Goal: Transaction & Acquisition: Purchase product/service

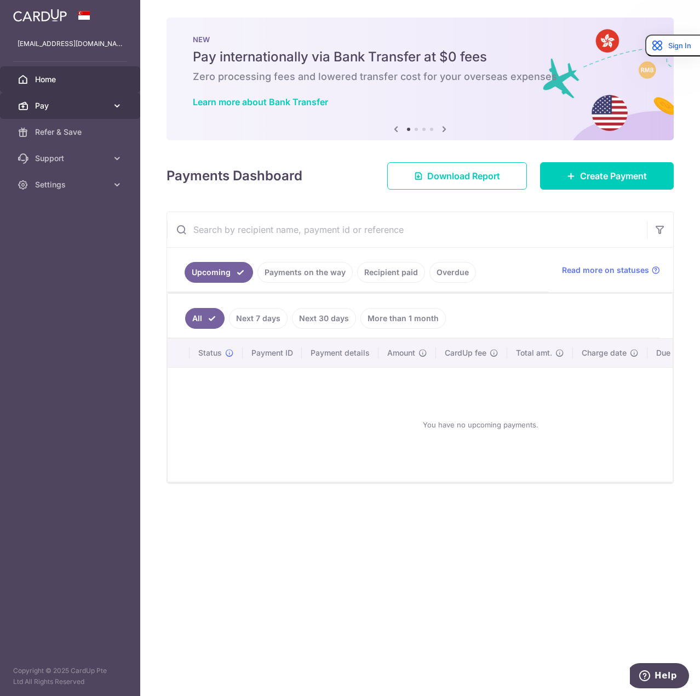
click at [91, 110] on span "Pay" at bounding box center [71, 105] width 72 height 11
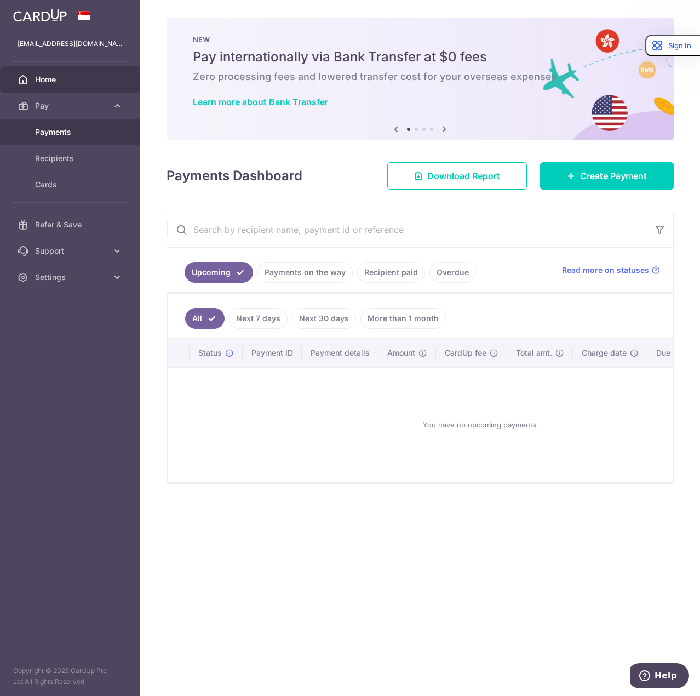
click at [83, 129] on span "Payments" at bounding box center [71, 132] width 72 height 11
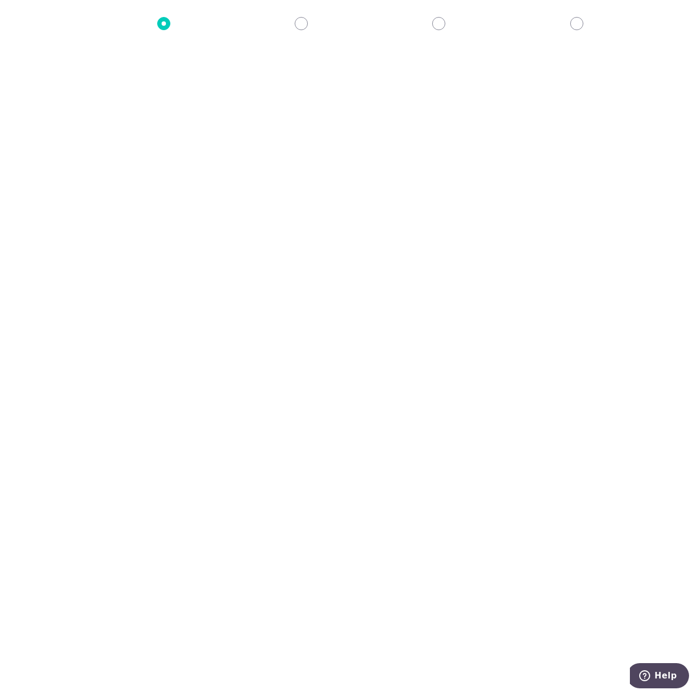
click at [176, 190] on span "Insurance" at bounding box center [167, 187] width 42 height 13
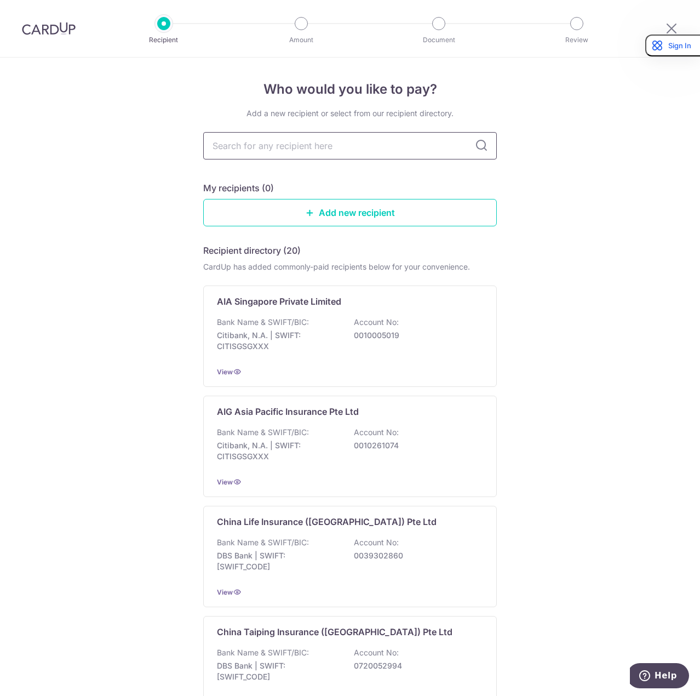
click at [347, 154] on input "text" at bounding box center [350, 145] width 294 height 27
click at [386, 321] on p "Account No:" at bounding box center [376, 322] width 45 height 11
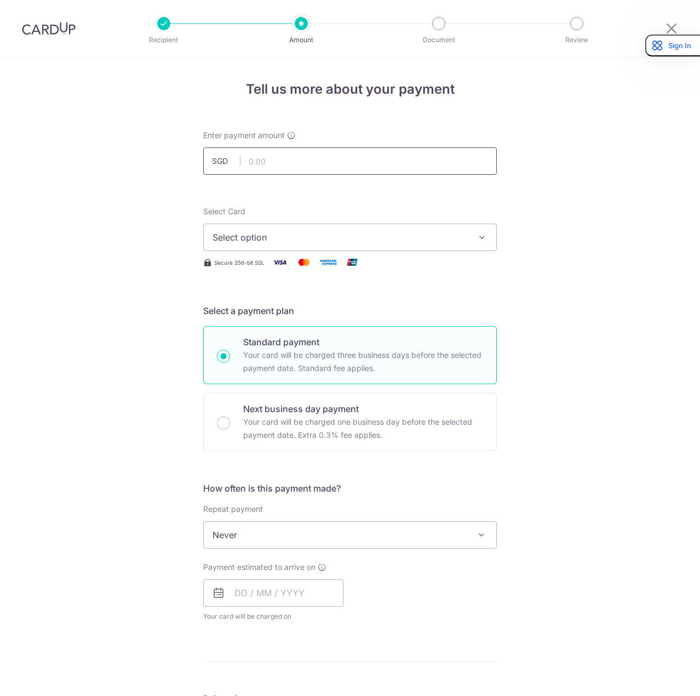
click at [386, 159] on input "text" at bounding box center [350, 160] width 294 height 27
drag, startPoint x: 559, startPoint y: 251, endPoint x: 522, endPoint y: 247, distance: 37.4
click at [559, 251] on div "Tell us more about your payment Enter payment amount SGD Select Card Select opt…" at bounding box center [350, 553] width 700 height 991
click at [478, 239] on icon "button" at bounding box center [482, 237] width 11 height 11
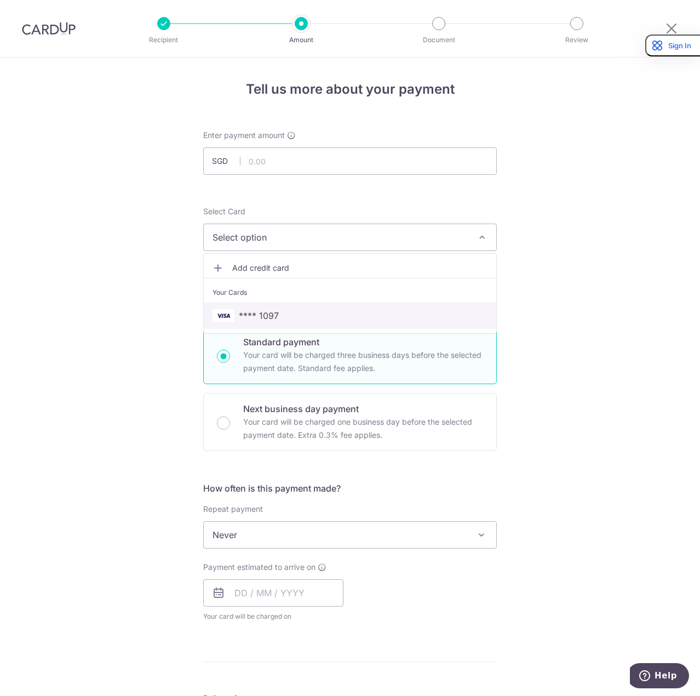
click at [259, 312] on span "**** 1097" at bounding box center [259, 315] width 40 height 13
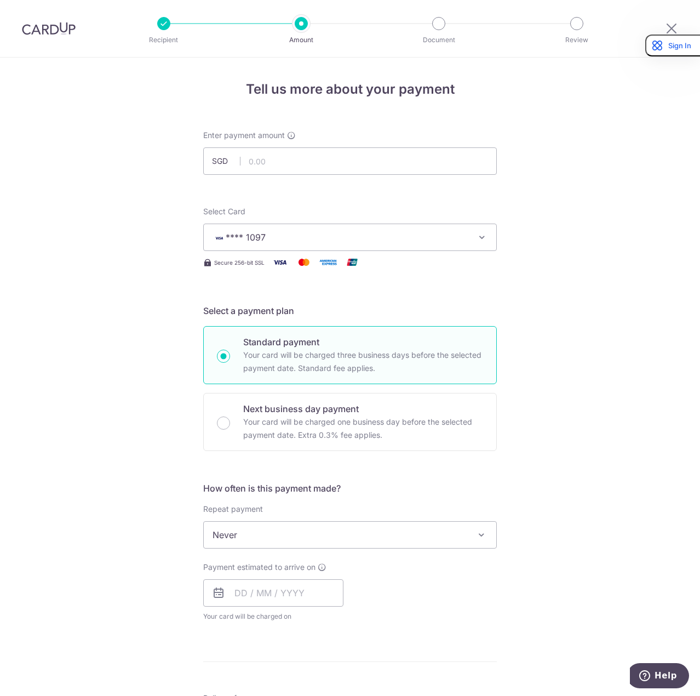
click at [547, 187] on div "Tell us more about your payment Enter payment amount SGD Select Card **** 1097 …" at bounding box center [350, 553] width 700 height 991
click at [433, 168] on input "text" at bounding box center [350, 160] width 294 height 27
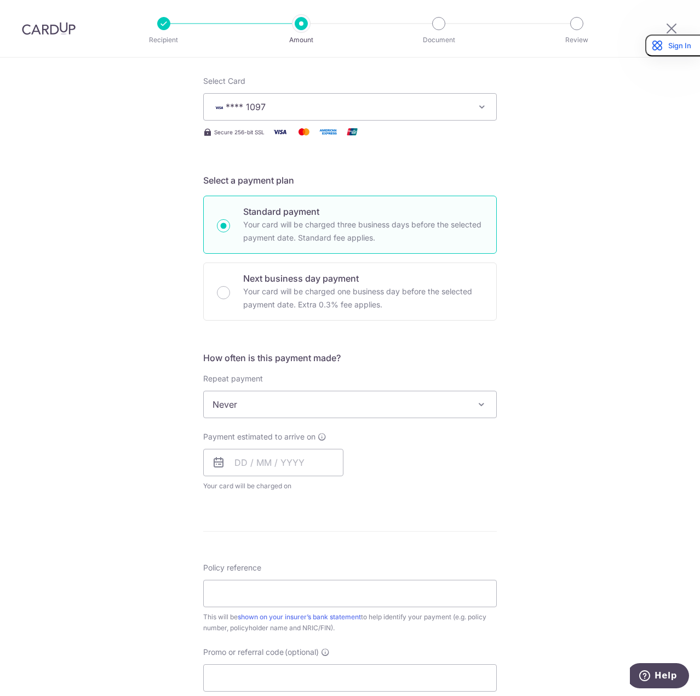
scroll to position [110, 0]
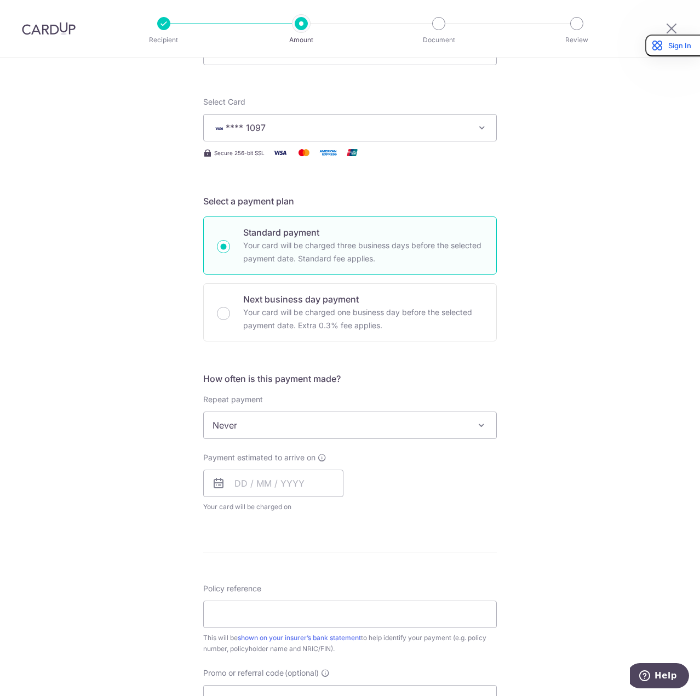
click at [318, 429] on span "Never" at bounding box center [350, 425] width 293 height 26
type input "1,826.86"
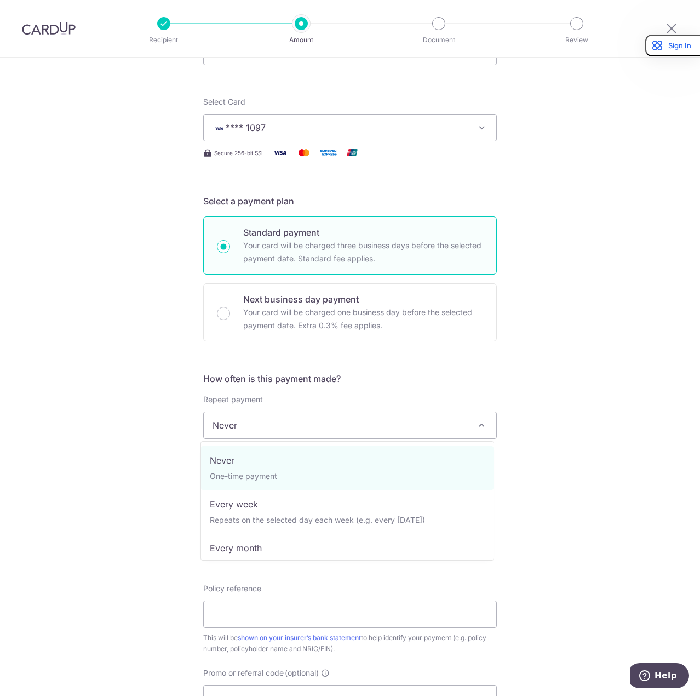
click at [318, 429] on span "Never" at bounding box center [350, 425] width 293 height 26
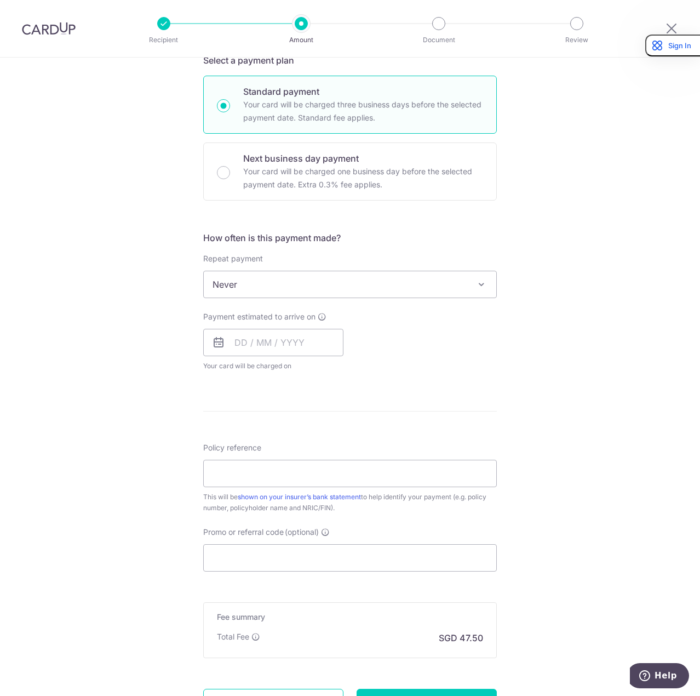
scroll to position [274, 0]
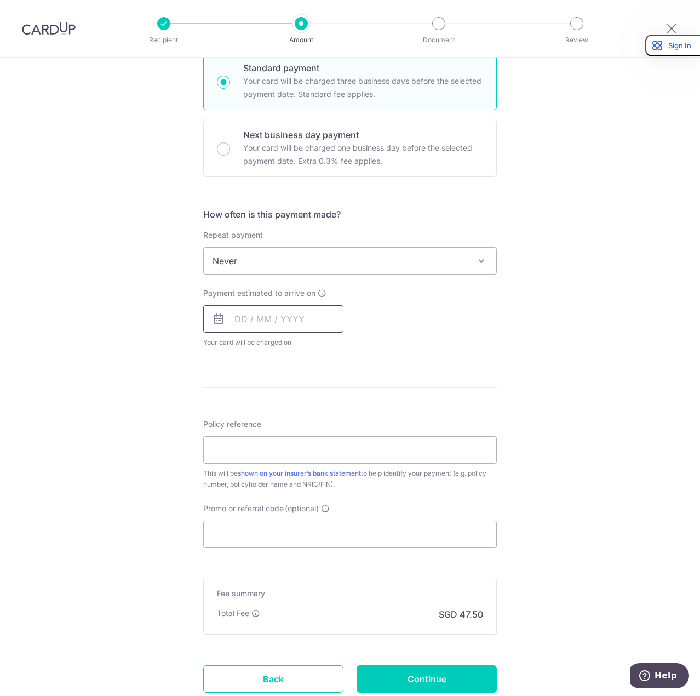
click at [235, 320] on input "text" at bounding box center [273, 318] width 140 height 27
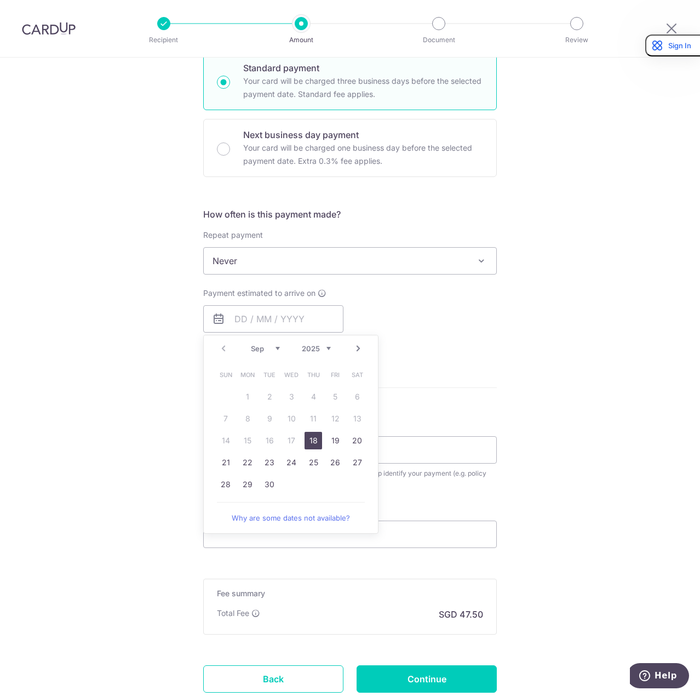
click at [598, 313] on div "Tell us more about your payment Enter payment amount SGD 1,826.86 1826.86 Selec…" at bounding box center [350, 279] width 700 height 991
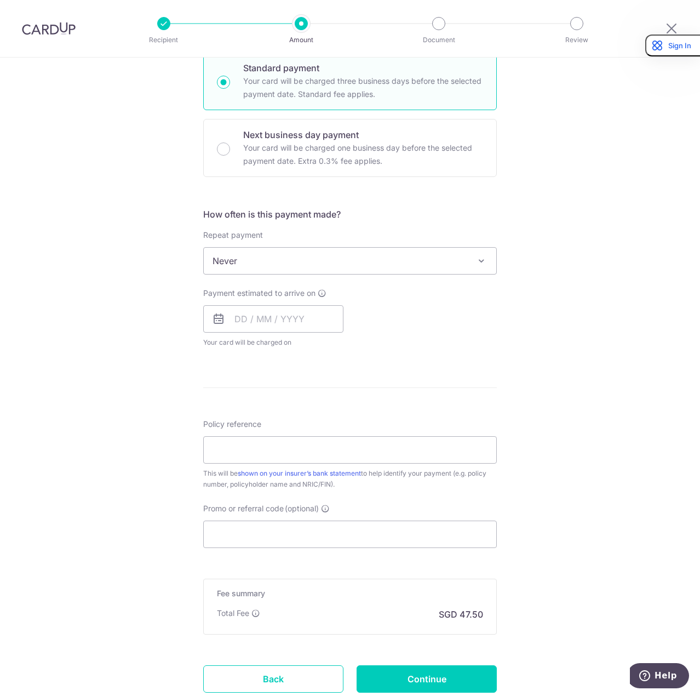
click at [491, 202] on form "Enter payment amount SGD 1,826.86 1826.86 Select Card **** 1097 Add credit card…" at bounding box center [350, 289] width 294 height 867
click at [139, 365] on div "Tell us more about your payment Enter payment amount SGD 1,826.86 1826.86 Selec…" at bounding box center [350, 279] width 700 height 991
click at [257, 253] on span "Never" at bounding box center [350, 261] width 293 height 26
click at [542, 244] on div "Tell us more about your payment Enter payment amount SGD 1,826.86 1826.86 Selec…" at bounding box center [350, 279] width 700 height 991
click at [260, 318] on input "text" at bounding box center [273, 318] width 140 height 27
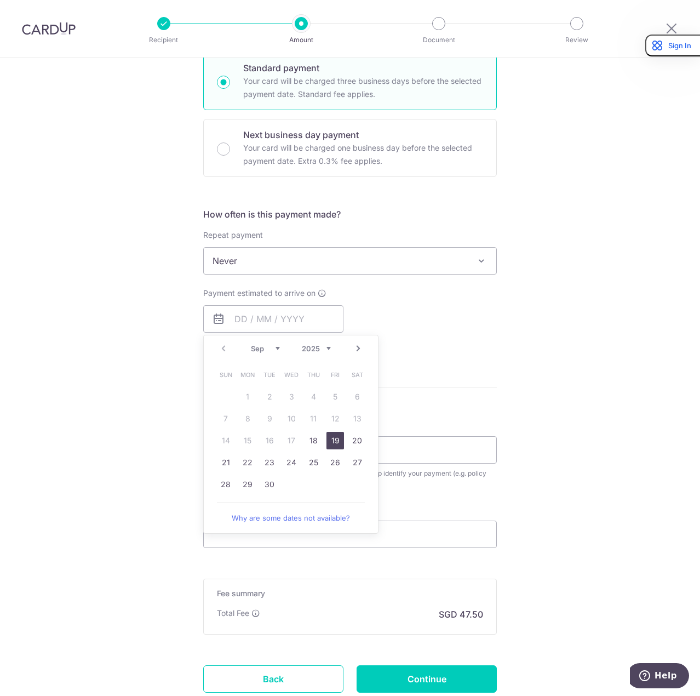
click at [326, 438] on link "19" at bounding box center [335, 441] width 18 height 18
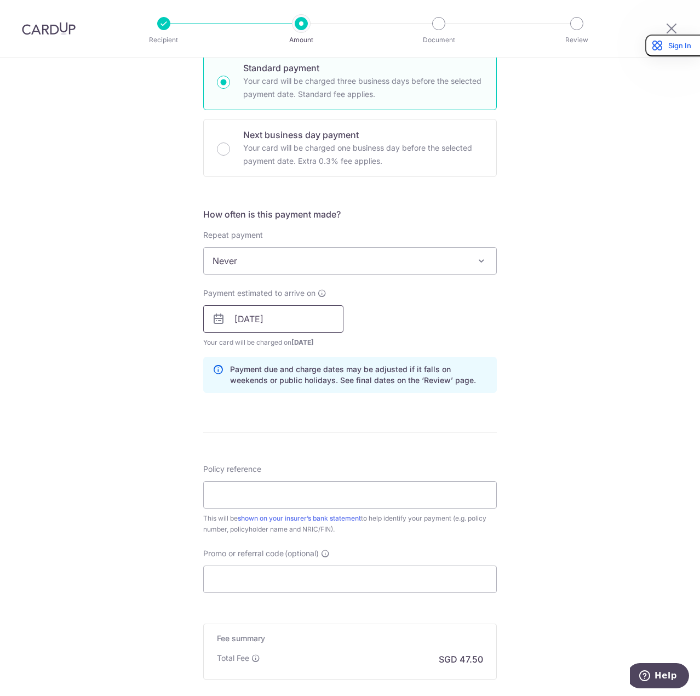
click at [304, 317] on input "19/09/2025" at bounding box center [273, 318] width 140 height 27
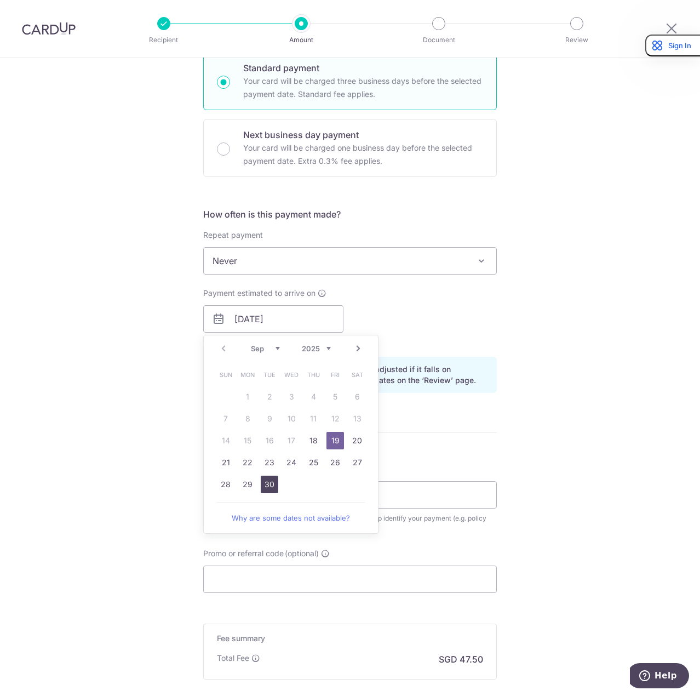
click at [261, 484] on link "30" at bounding box center [270, 484] width 18 height 18
type input "[DATE]"
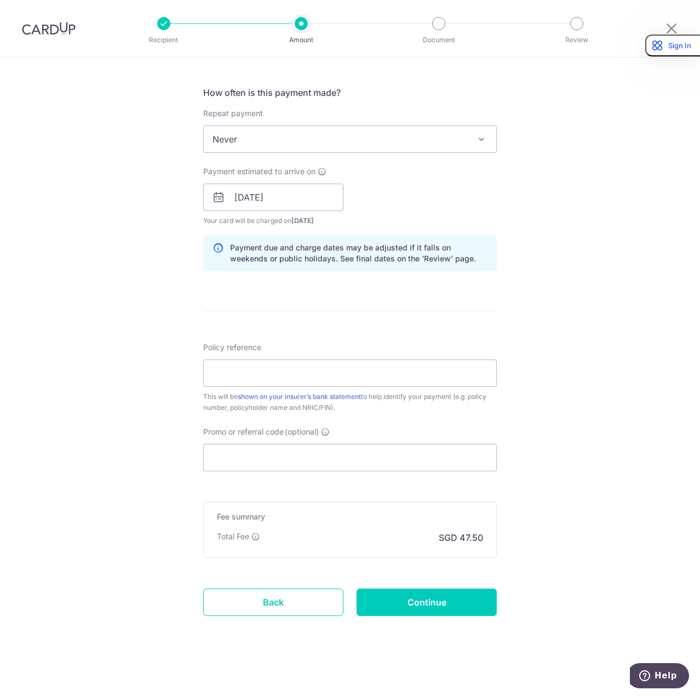
scroll to position [398, 0]
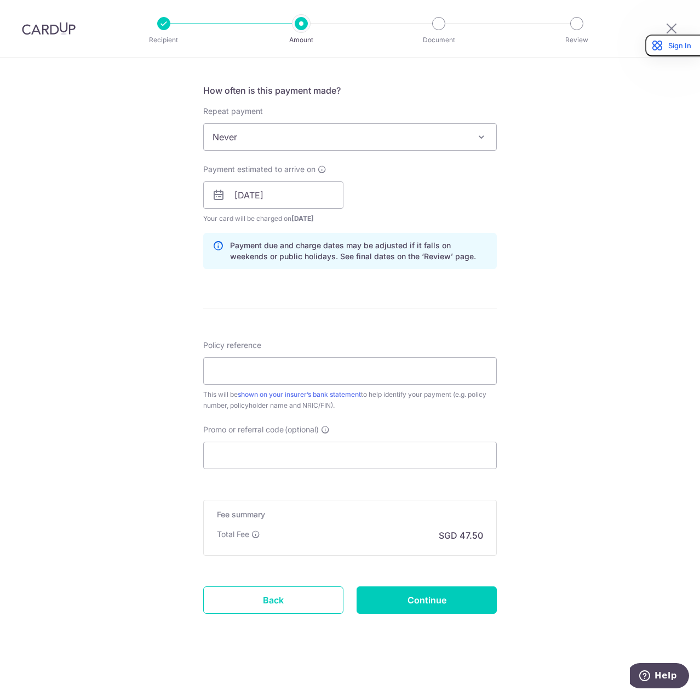
click at [560, 220] on div "Tell us more about your payment Enter payment amount SGD 1,826.86 1826.86 Selec…" at bounding box center [350, 178] width 700 height 1036
click at [369, 377] on input "Policy reference" at bounding box center [350, 370] width 294 height 27
paste input "P566953646"
type input "P566953646"
click at [588, 362] on div "Tell us more about your payment Enter payment amount SGD 1,826.86 1826.86 Selec…" at bounding box center [350, 178] width 700 height 1036
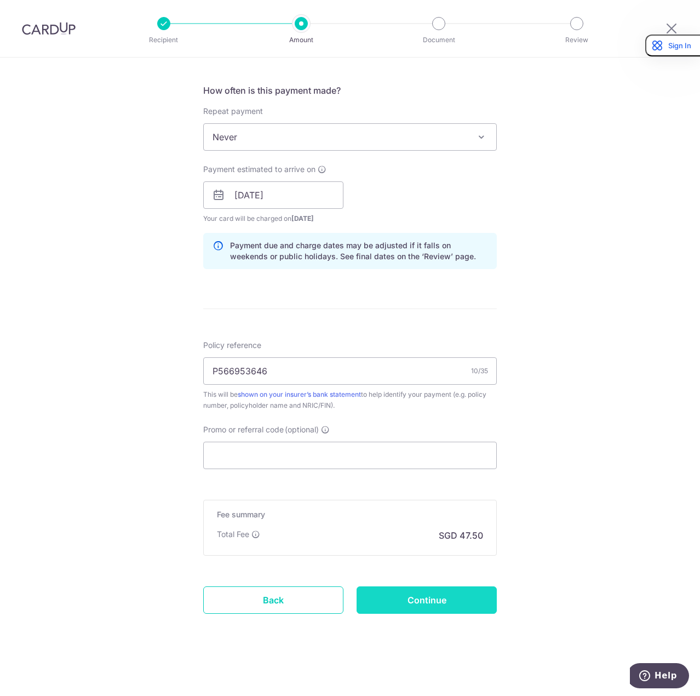
click at [449, 599] on input "Continue" at bounding box center [427, 599] width 140 height 27
type input "Create Schedule"
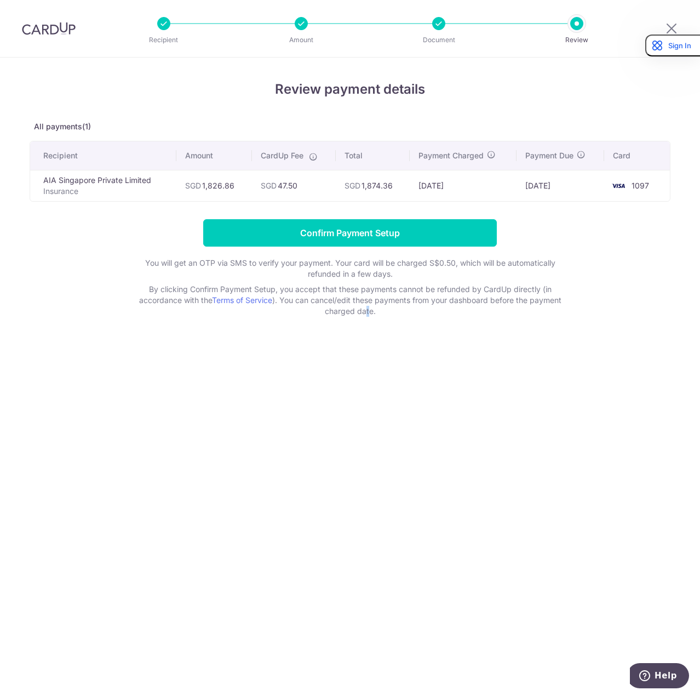
click at [367, 385] on div "Review payment details All payments(1) Recipient Amount CardUp Fee Total Paymen…" at bounding box center [350, 377] width 700 height 638
click at [262, 369] on div "Review payment details All payments(1) Recipient Amount CardUp Fee Total Paymen…" at bounding box center [350, 377] width 700 height 638
drag, startPoint x: 468, startPoint y: 517, endPoint x: 449, endPoint y: 481, distance: 40.7
click at [468, 517] on div "Review payment details All payments(1) Recipient Amount CardUp Fee Total Paymen…" at bounding box center [350, 377] width 700 height 638
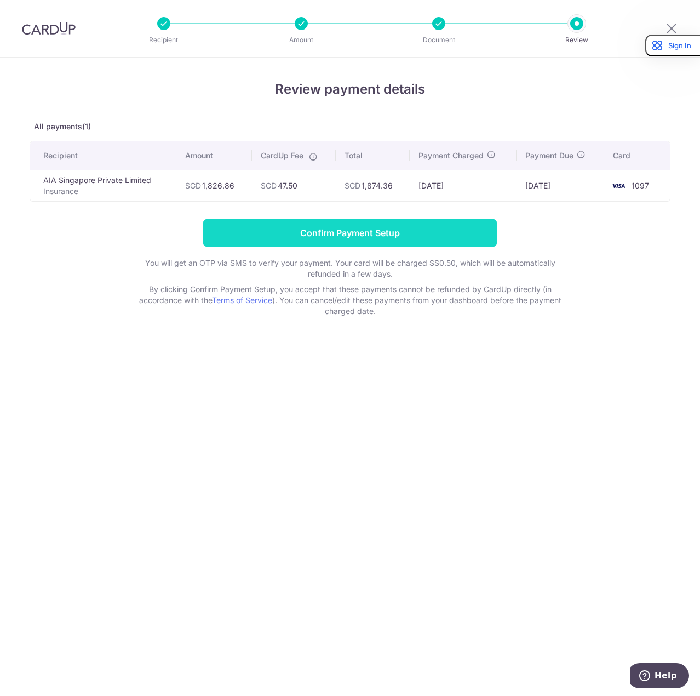
click at [385, 229] on input "Confirm Payment Setup" at bounding box center [350, 232] width 294 height 27
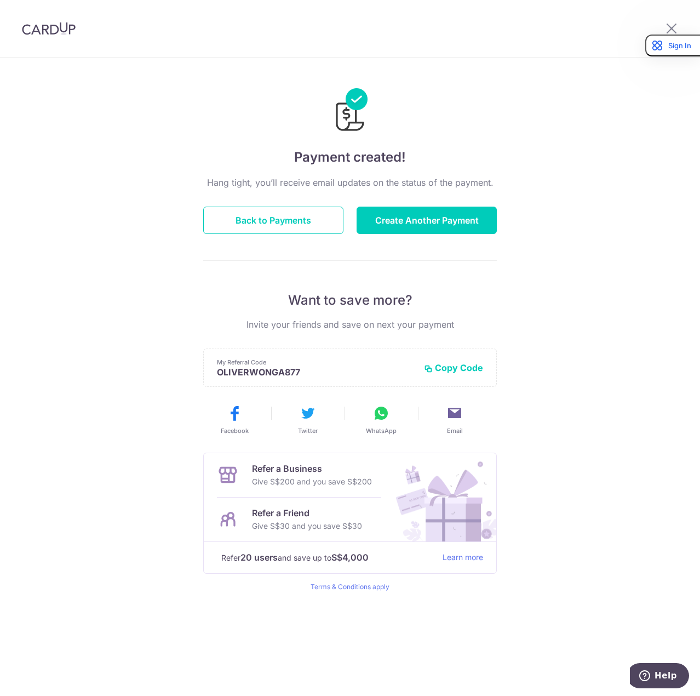
click at [185, 326] on div "Payment created! Hang tight, you’ll receive email updates on the status of the …" at bounding box center [350, 377] width 700 height 638
click at [562, 386] on div "Payment created! Hang tight, you’ll receive email updates on the status of the …" at bounding box center [350, 377] width 700 height 638
click at [288, 215] on button "Back to Payments" at bounding box center [273, 220] width 140 height 27
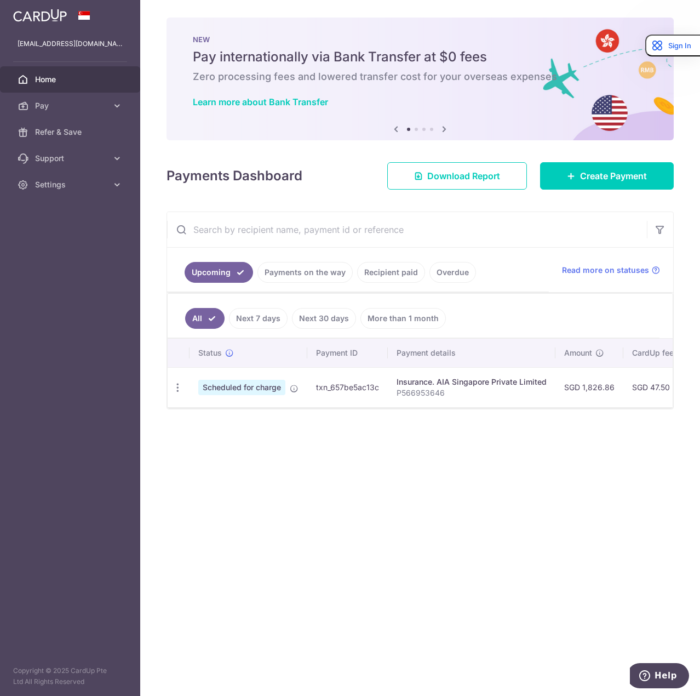
click at [256, 391] on span "Scheduled for charge" at bounding box center [241, 387] width 87 height 15
click at [327, 399] on td "txn_657be5ac13c" at bounding box center [347, 387] width 81 height 40
click at [331, 394] on td "txn_657be5ac13c" at bounding box center [347, 387] width 81 height 40
click at [334, 387] on td "txn_657be5ac13c" at bounding box center [347, 387] width 81 height 40
drag, startPoint x: 417, startPoint y: 386, endPoint x: 445, endPoint y: 387, distance: 28.0
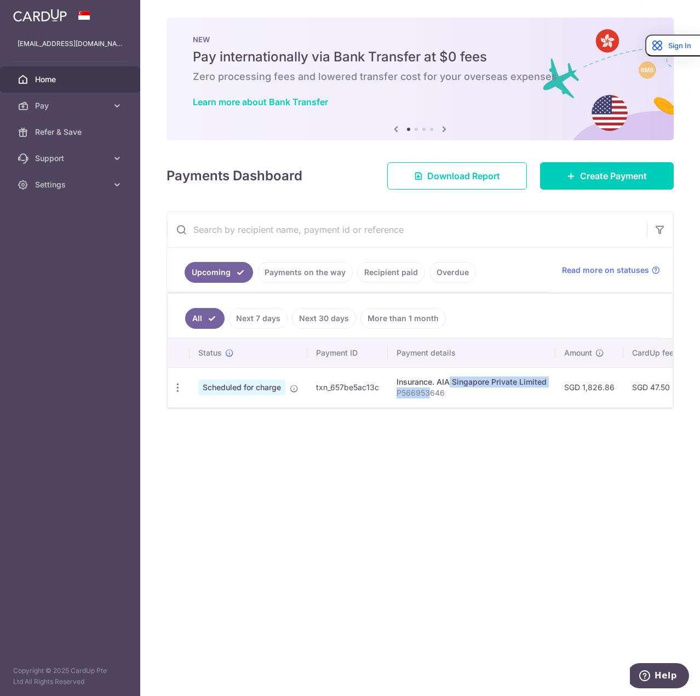
click at [438, 387] on td "Insurance. AIA Singapore Private Limited P566953646" at bounding box center [472, 387] width 168 height 40
click at [463, 434] on div "× Pause Schedule Pause all future payments in this series Pause just this one p…" at bounding box center [420, 348] width 560 height 696
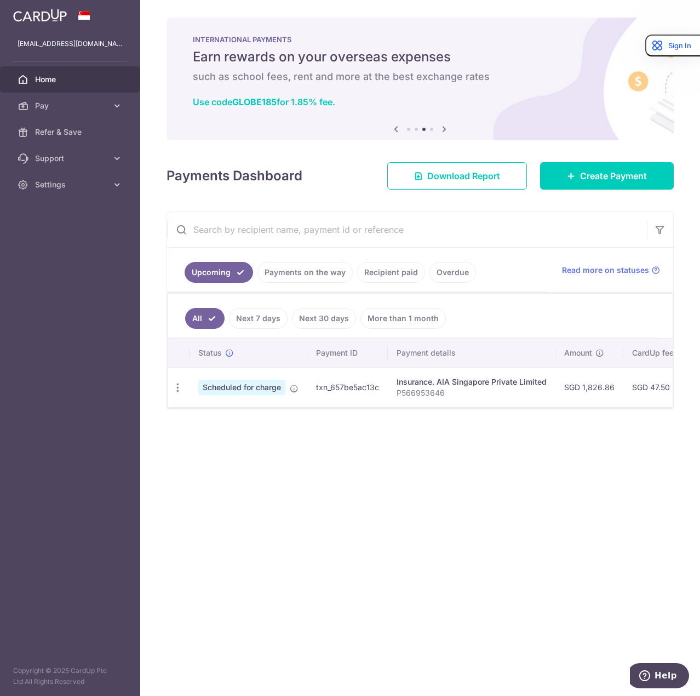
click at [298, 498] on div "× Pause Schedule Pause all future payments in this series Pause just this one p…" at bounding box center [420, 348] width 560 height 696
click at [329, 160] on div "Payments Dashboard Download Report Create Payment" at bounding box center [420, 174] width 507 height 32
click at [493, 179] on span "Download Report" at bounding box center [463, 175] width 73 height 13
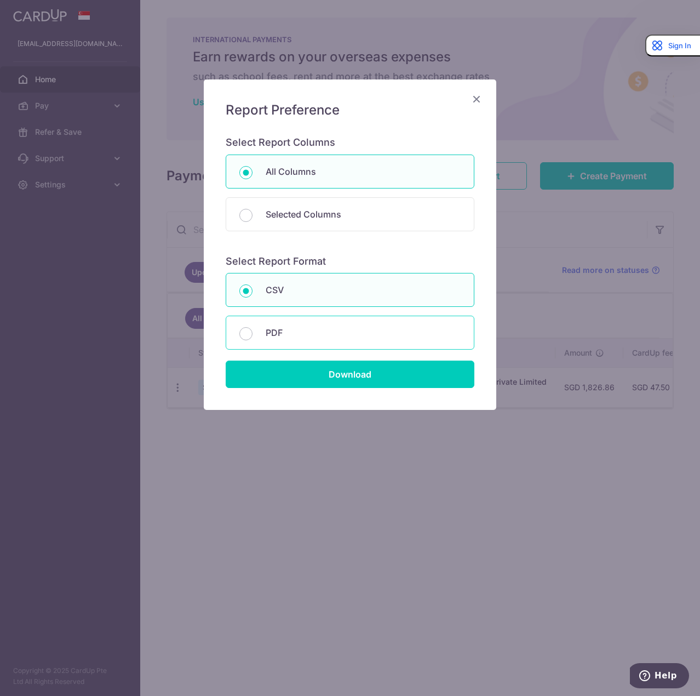
click at [346, 337] on p "PDF" at bounding box center [363, 332] width 195 height 13
click at [253, 337] on input "PDF" at bounding box center [245, 333] width 13 height 13
radio input "false"
radio input "true"
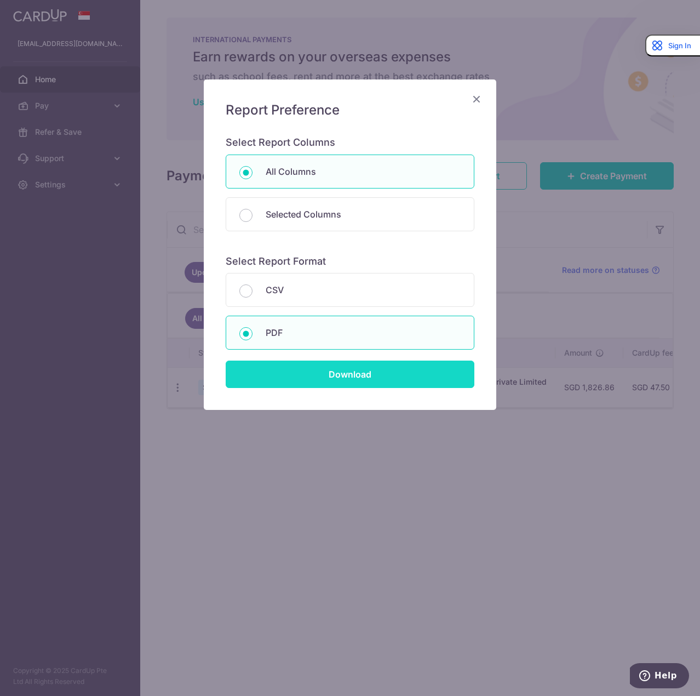
click at [341, 366] on input "Download" at bounding box center [350, 373] width 249 height 27
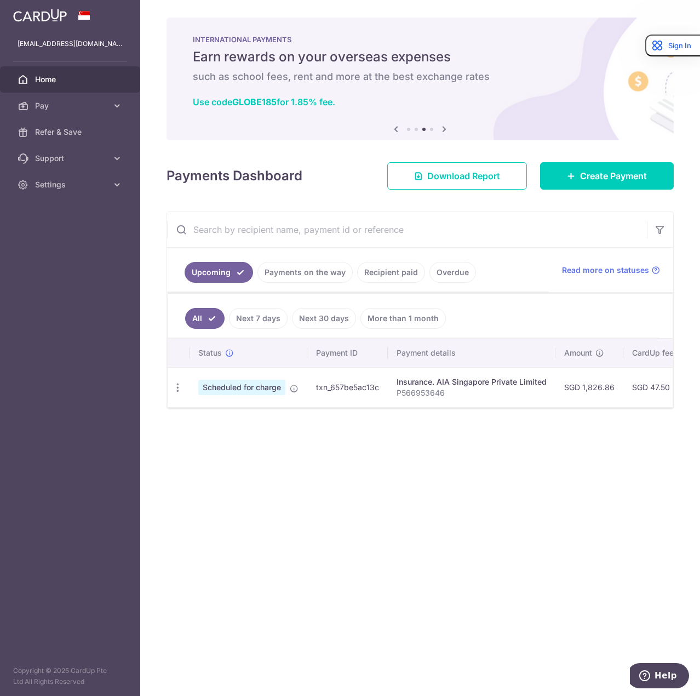
click at [400, 202] on div "× Pause Schedule Pause all future payments in this series Pause just this one p…" at bounding box center [420, 348] width 560 height 696
drag, startPoint x: 256, startPoint y: 3, endPoint x: 524, endPoint y: 524, distance: 586.2
click at [525, 525] on div "× Pause Schedule Pause all future payments in this series Pause just this one p…" at bounding box center [420, 348] width 560 height 696
